Goal: Task Accomplishment & Management: Complete application form

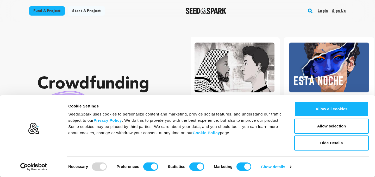
scroll to position [0, 99]
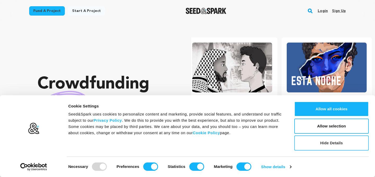
click at [330, 145] on button "Hide Details" at bounding box center [331, 143] width 74 height 15
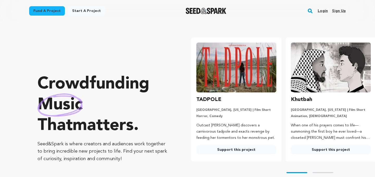
scroll to position [0, 0]
click at [44, 11] on link "Fund a project" at bounding box center [47, 10] width 36 height 9
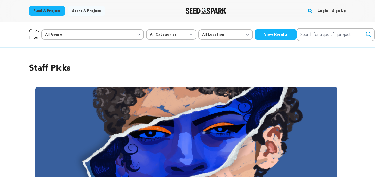
click at [81, 9] on link "Start a project" at bounding box center [86, 10] width 37 height 9
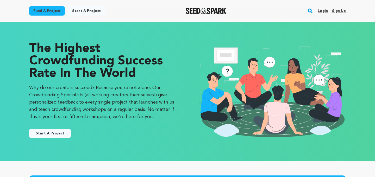
click at [56, 136] on link "Start A Project" at bounding box center [50, 133] width 42 height 9
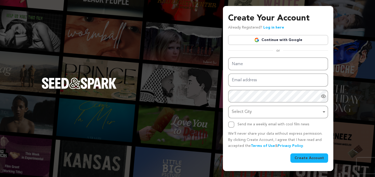
click at [295, 37] on link "Continue with Google" at bounding box center [278, 40] width 100 height 10
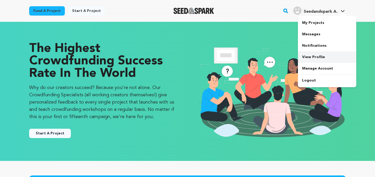
click at [331, 55] on link "View Profile" at bounding box center [327, 57] width 58 height 11
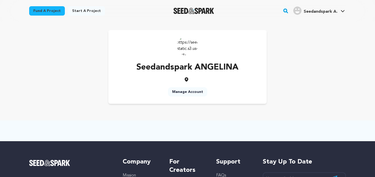
click at [188, 90] on link "Manage Account" at bounding box center [187, 91] width 39 height 9
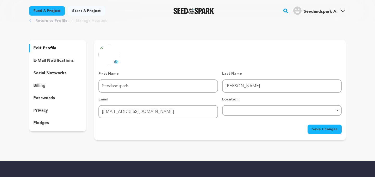
scroll to position [16, 0]
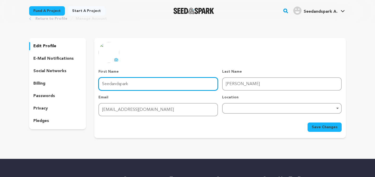
click at [170, 87] on input "Seedandspark" at bounding box center [157, 84] width 119 height 13
type input "ANGELINA"
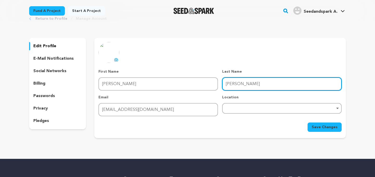
click at [265, 83] on input "ANGELINA" at bounding box center [281, 84] width 119 height 13
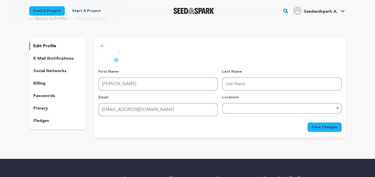
click at [318, 129] on span "Save Changes" at bounding box center [324, 127] width 26 height 5
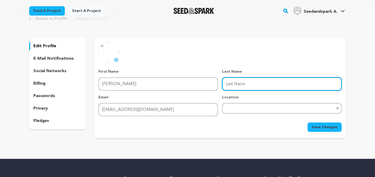
click at [258, 86] on input "Last Name" at bounding box center [281, 84] width 119 height 13
type input "D"
click at [247, 84] on input "D" at bounding box center [281, 84] width 119 height 13
type input "X"
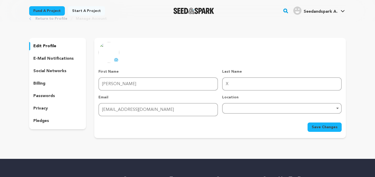
click at [321, 127] on span "Save Changes" at bounding box center [324, 127] width 26 height 5
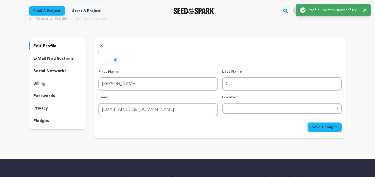
click at [78, 14] on link "Start a project" at bounding box center [86, 10] width 37 height 9
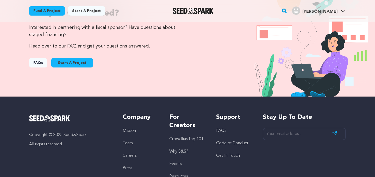
scroll to position [554, 0]
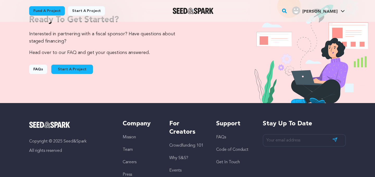
click at [35, 69] on link "FAQs" at bounding box center [38, 69] width 18 height 9
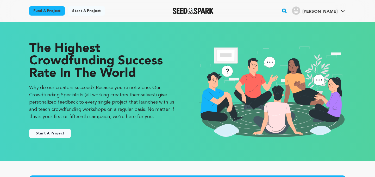
scroll to position [554, 0]
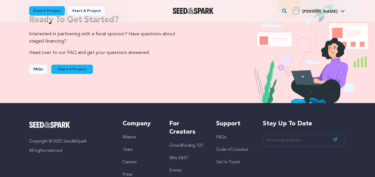
click at [74, 69] on button "Start A Project" at bounding box center [72, 69] width 42 height 9
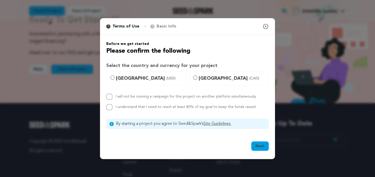
click at [130, 76] on span "[GEOGRAPHIC_DATA] (USD)" at bounding box center [149, 78] width 67 height 7
click at [114, 76] on input "[GEOGRAPHIC_DATA] (USD)" at bounding box center [112, 78] width 4 height 4
radio input "true"
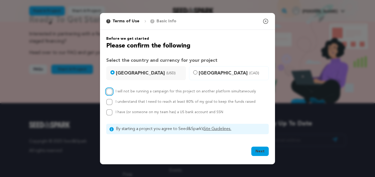
click at [109, 91] on input "I will not be running a campaign for this project on another platform simultane…" at bounding box center [109, 92] width 6 height 6
checkbox input "true"
click at [109, 103] on input "I understand that I need to reach at least 80% of my goal to keep the funds rai…" at bounding box center [109, 102] width 6 height 6
checkbox input "true"
click at [113, 112] on div "I have (or someone on my team has) a US bank account and SSN" at bounding box center [187, 113] width 162 height 6
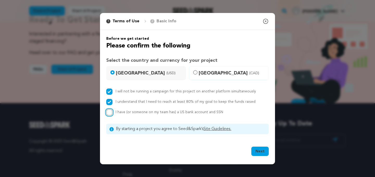
click at [110, 112] on input "I have (or someone on my team has) a US bank account and SSN" at bounding box center [109, 113] width 6 height 6
checkbox input "true"
click at [261, 151] on button "Next" at bounding box center [259, 151] width 17 height 9
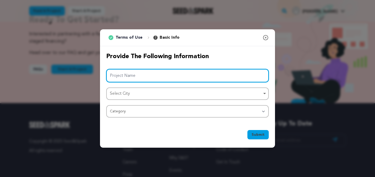
click at [154, 75] on input "Project Name" at bounding box center [187, 75] width 162 height 13
click at [171, 96] on div "Select City Remove item" at bounding box center [186, 94] width 152 height 8
type input "DREAM WEAVERS"
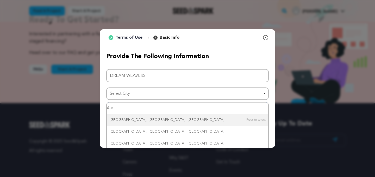
type input "Aust"
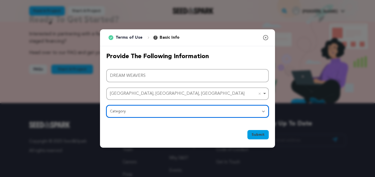
click at [141, 111] on select "Category Film Feature Film Short Series Film Festival Company Music Video VR Ex…" at bounding box center [187, 111] width 162 height 12
click at [106, 105] on select "Category Film Feature Film Short Series Film Festival Company Music Video VR Ex…" at bounding box center [187, 111] width 162 height 12
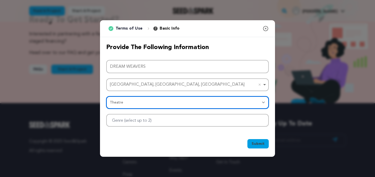
click at [145, 100] on select "Category Film Feature Film Short Series Film Festival Company Music Video VR Ex…" at bounding box center [187, 103] width 162 height 12
select select "10890"
click at [106, 97] on select "Category Film Feature Film Short Series Film Festival Company Music Video VR Ex…" at bounding box center [187, 103] width 162 height 12
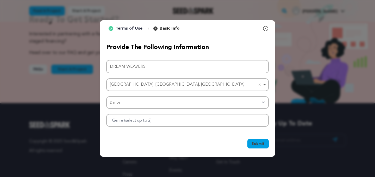
click at [162, 146] on div "Submit Ok, Got it" at bounding box center [187, 144] width 162 height 11
click at [162, 122] on div at bounding box center [187, 120] width 162 height 13
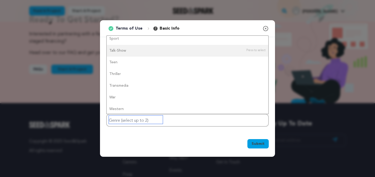
scroll to position [416, 0]
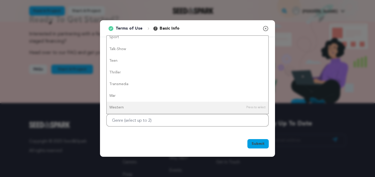
click at [171, 148] on div "Submit Ok, Got it" at bounding box center [187, 144] width 162 height 11
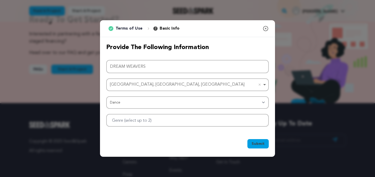
click at [259, 144] on span "Submit" at bounding box center [257, 144] width 13 height 5
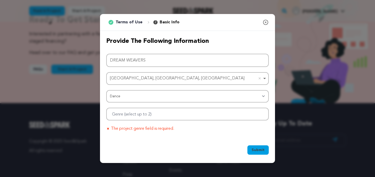
click at [176, 114] on div at bounding box center [187, 114] width 162 height 13
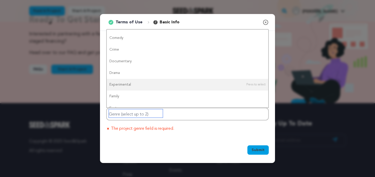
scroll to position [0, 0]
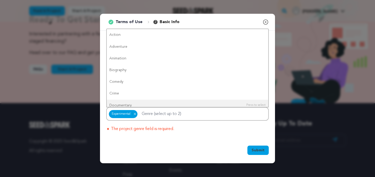
click at [194, 147] on div "Submit Ok, Got it" at bounding box center [187, 151] width 162 height 11
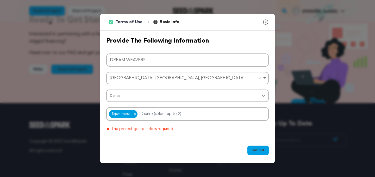
click at [256, 150] on span "Submit" at bounding box center [257, 150] width 13 height 5
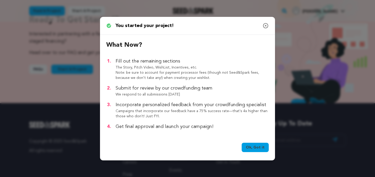
click at [249, 148] on link "Ok, Got it" at bounding box center [254, 147] width 27 height 9
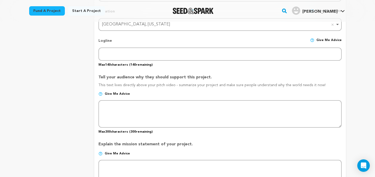
scroll to position [236, 0]
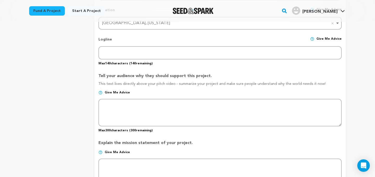
click at [314, 38] on img at bounding box center [312, 39] width 4 height 4
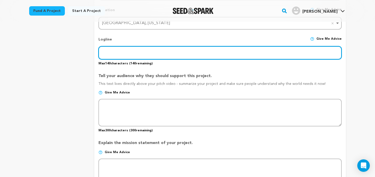
click at [127, 51] on input "text" at bounding box center [219, 52] width 243 height 13
paste input "AM WEAVERS is a 45-min show that encapsulates the process of transformation and…"
click at [102, 53] on input "AM WEAVERS is a 45-min show that encapsulates the process of transformation and…" at bounding box center [219, 52] width 243 height 13
click at [104, 54] on input "AM WEAVERS is a 45-min show that encapsulates the process of transformation and…" at bounding box center [219, 52] width 243 height 13
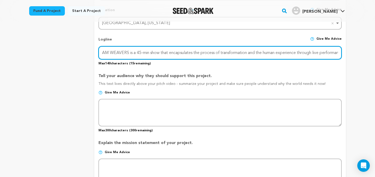
click at [102, 52] on input "AM WEAVERS is a 45-min show that encapsulates the process of transformation and…" at bounding box center [219, 52] width 243 height 13
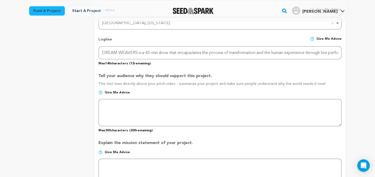
click at [224, 71] on div "Tell your audience why they should support this project. This text lives direct…" at bounding box center [219, 101] width 243 height 64
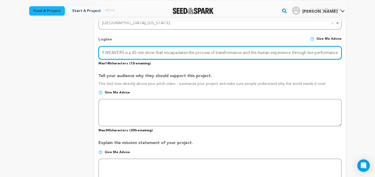
click at [337, 52] on input "DREAM WEAVERS is a 45-min show that encapsulates the process of transformation …" at bounding box center [219, 52] width 243 height 13
type input "DREAM WEAVERS is a 45-min show that encapsulates the process of transformation …"
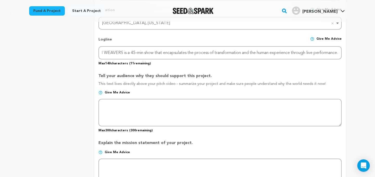
click at [334, 72] on div "Tell your audience why they should support this project. This text lives direct…" at bounding box center [219, 101] width 243 height 64
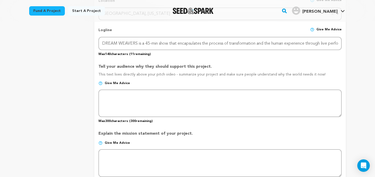
scroll to position [246, 0]
